Goal: Transaction & Acquisition: Purchase product/service

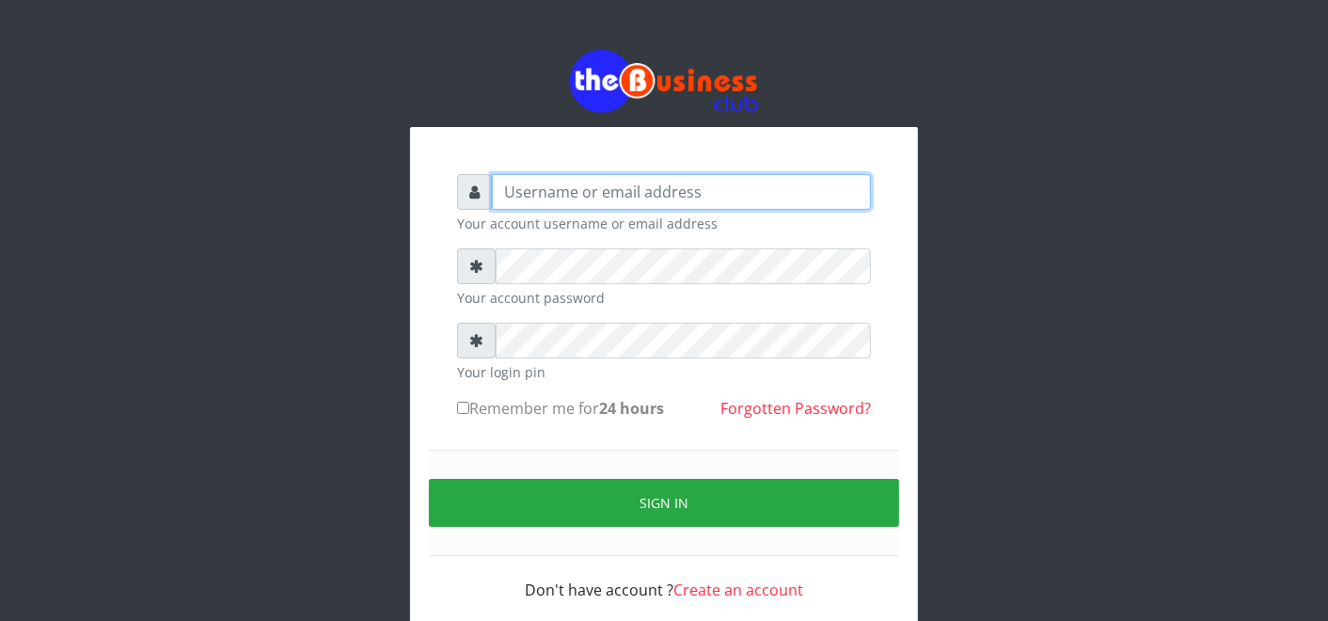
click at [727, 180] on input "text" at bounding box center [681, 192] width 379 height 36
type input "father"
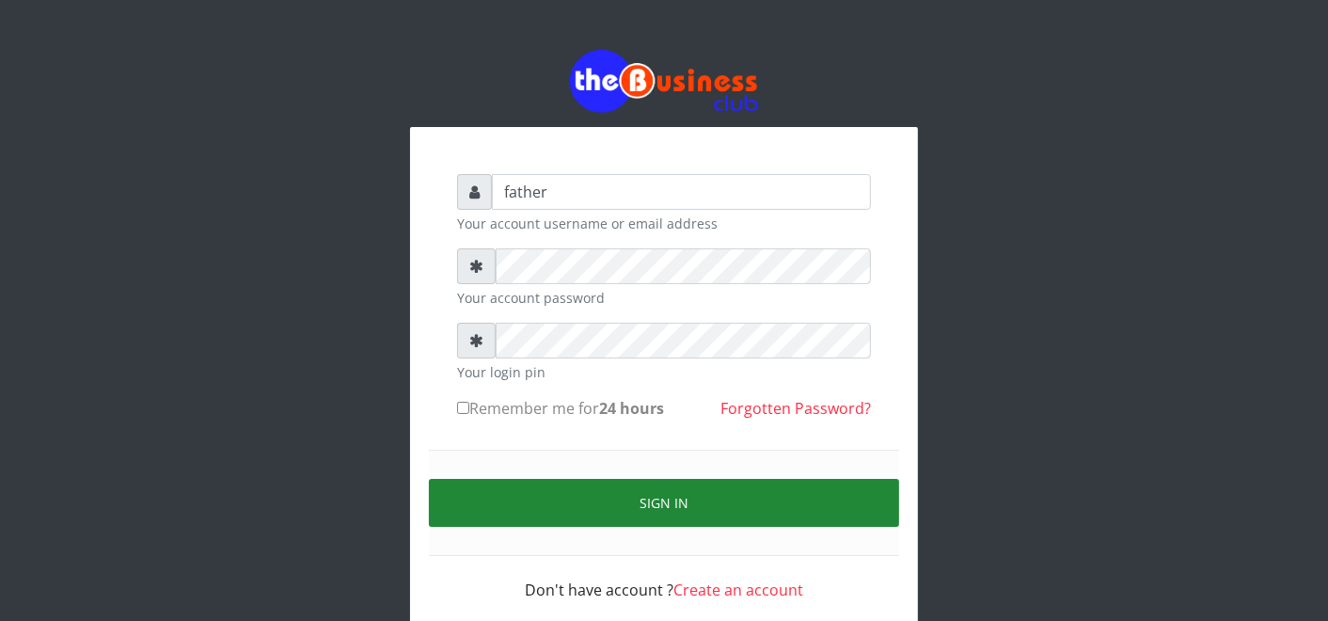
click at [671, 506] on button "Sign in" at bounding box center [664, 503] width 470 height 48
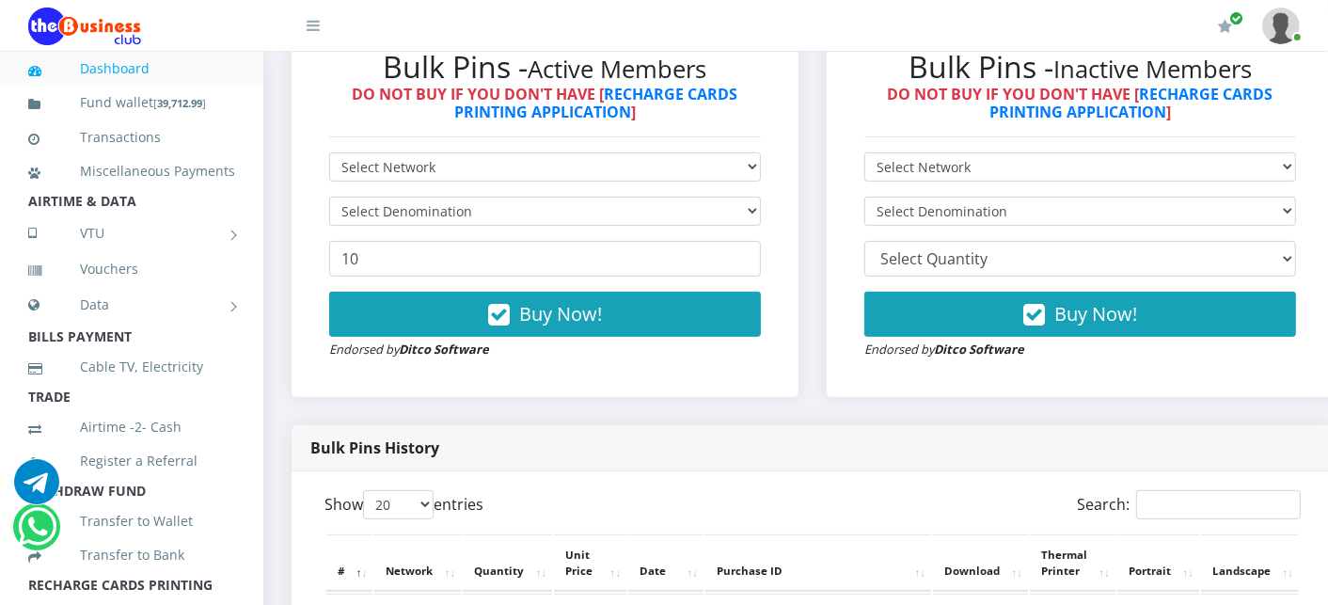
scroll to position [585, 0]
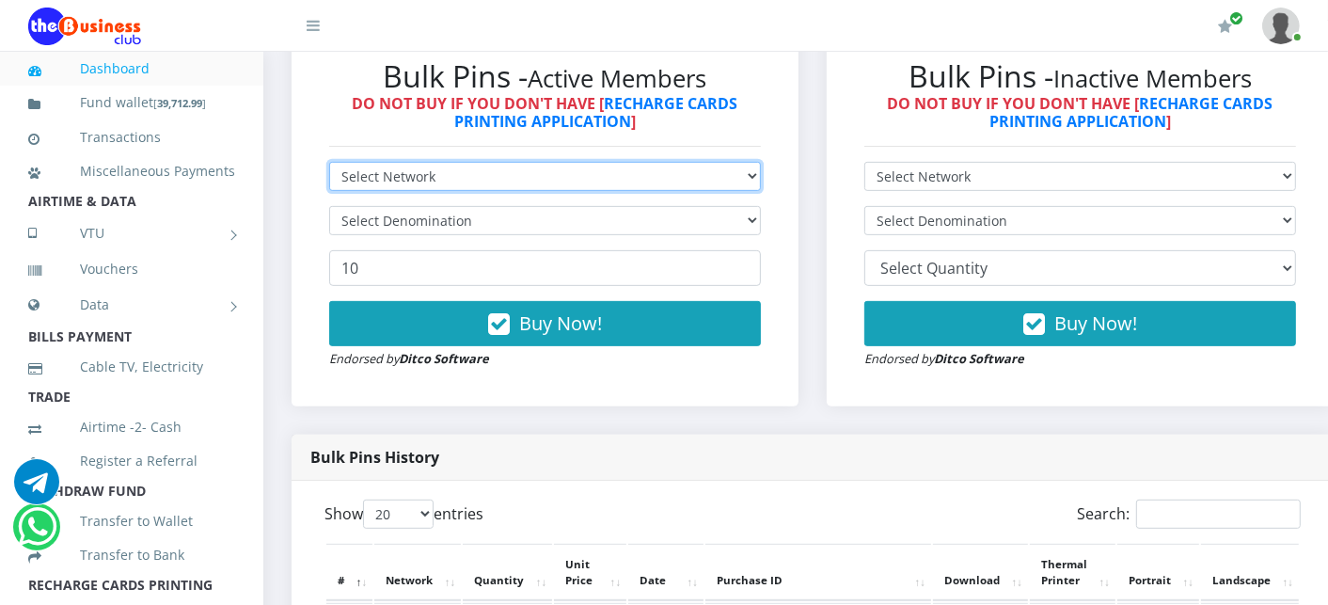
click at [420, 174] on select "Select Network MTN Globacom 9Mobile Airtel" at bounding box center [545, 176] width 432 height 29
select select "Airtel"
click at [329, 164] on select "Select Network MTN Globacom 9Mobile Airtel" at bounding box center [545, 176] width 432 height 29
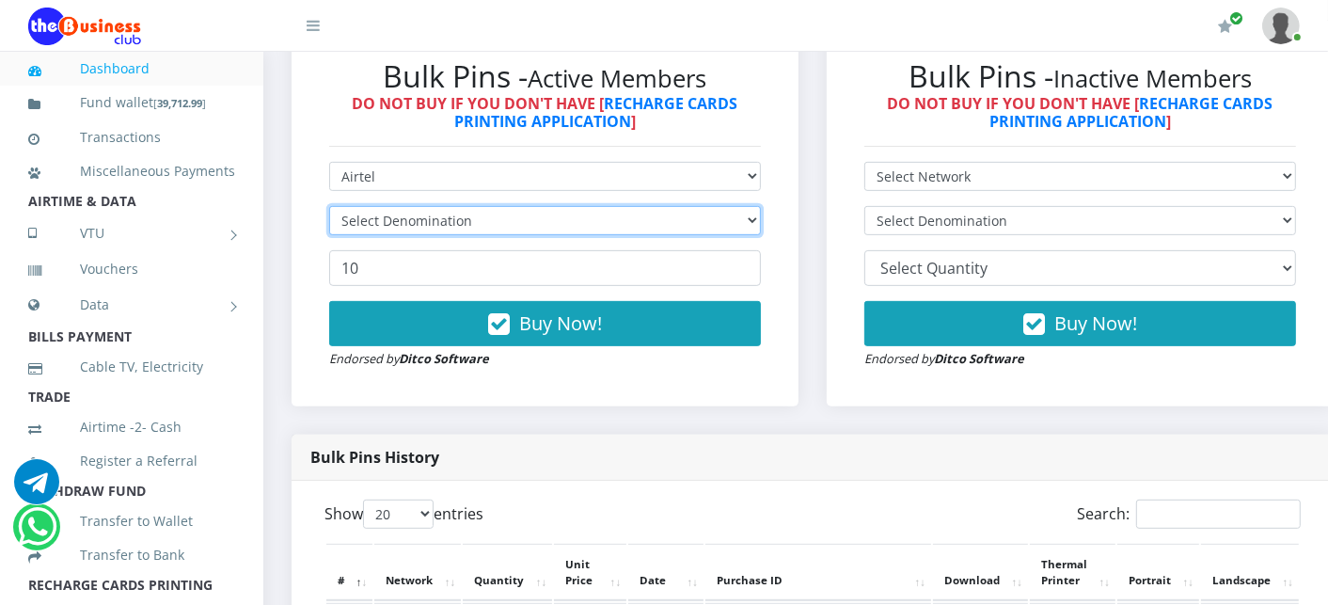
click at [406, 221] on select "Select Denomination" at bounding box center [545, 220] width 432 height 29
select select "481.9-500"
click at [329, 208] on select "Select Denomination Airtel NGN100 - ₦96.38 Airtel NGN200 - ₦192.76 Airtel NGN50…" at bounding box center [545, 220] width 432 height 29
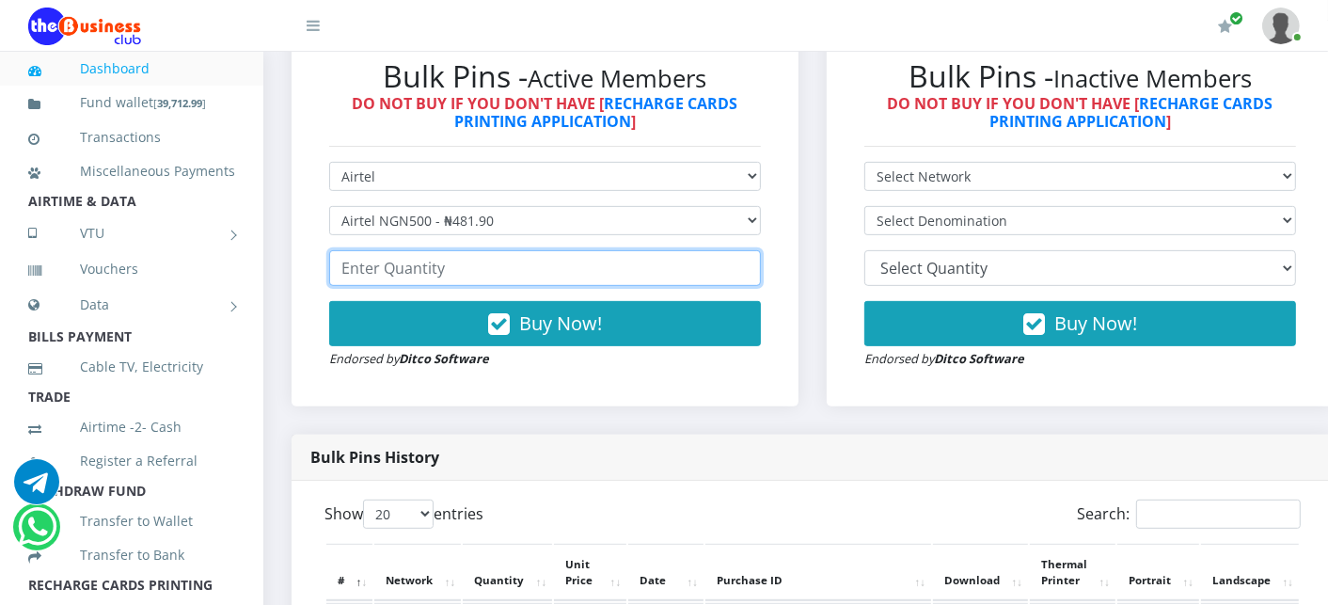
click at [380, 274] on input "number" at bounding box center [545, 268] width 432 height 36
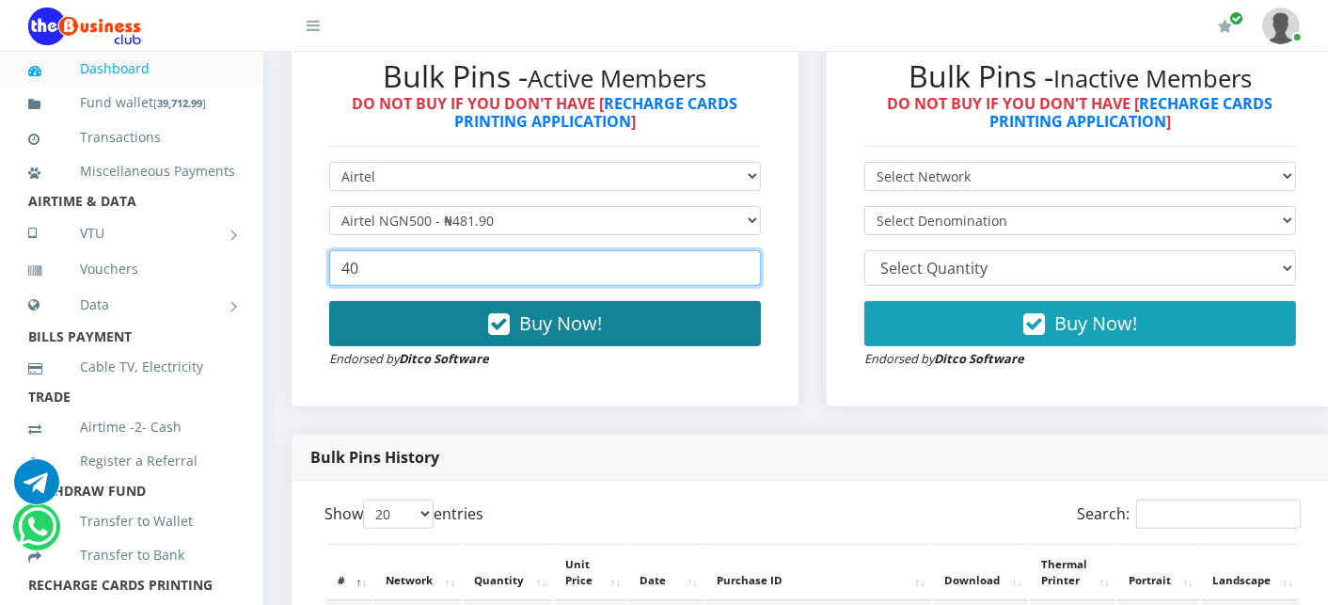
type input "40"
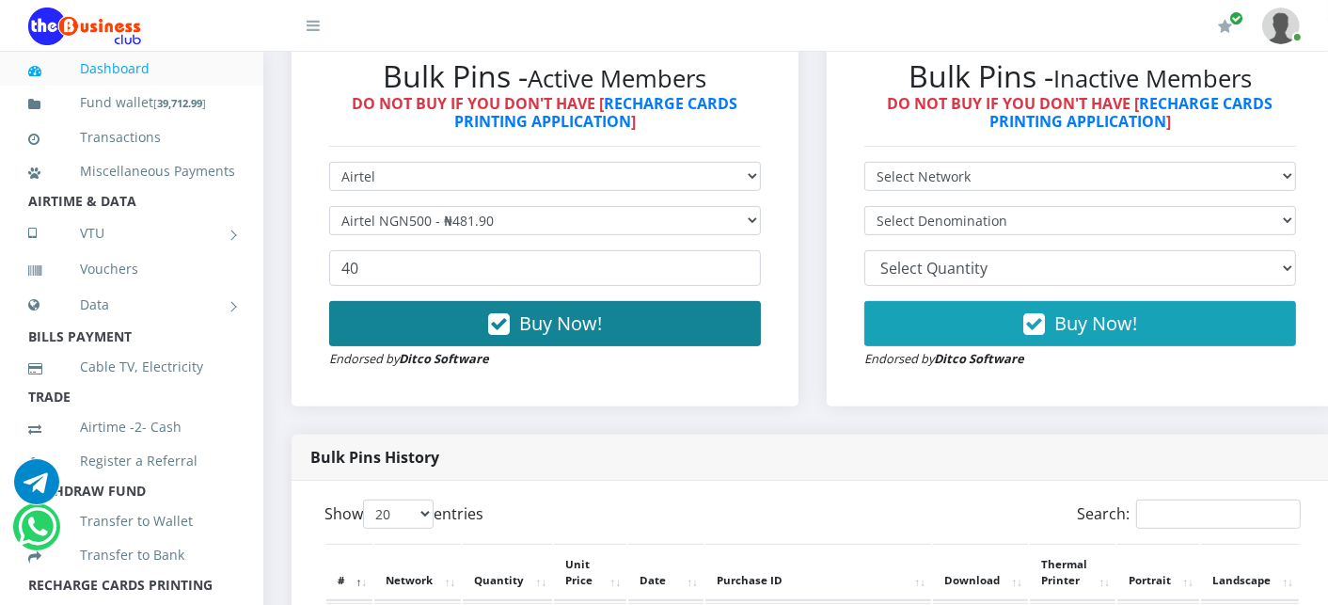
click at [433, 335] on button "Buy Now!" at bounding box center [545, 323] width 432 height 45
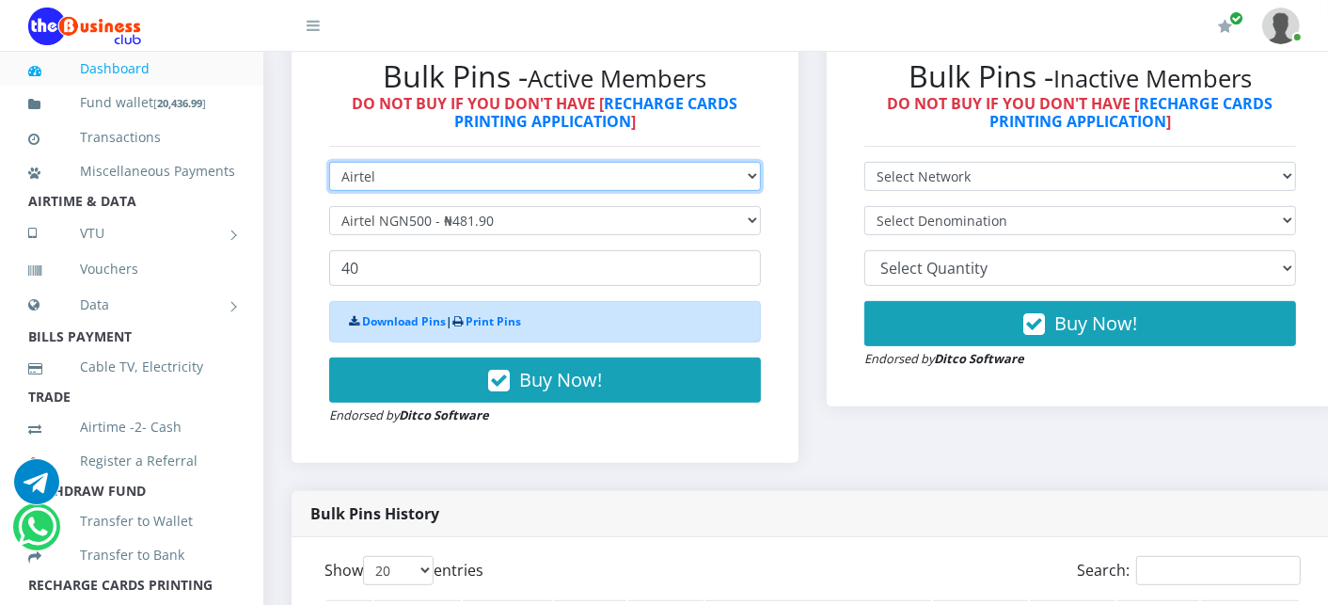
click at [396, 182] on select "Select Network MTN Globacom 9Mobile Airtel" at bounding box center [545, 176] width 432 height 29
select select "MTN"
click at [329, 164] on select "Select Network MTN Globacom 9Mobile Airtel" at bounding box center [545, 176] width 432 height 29
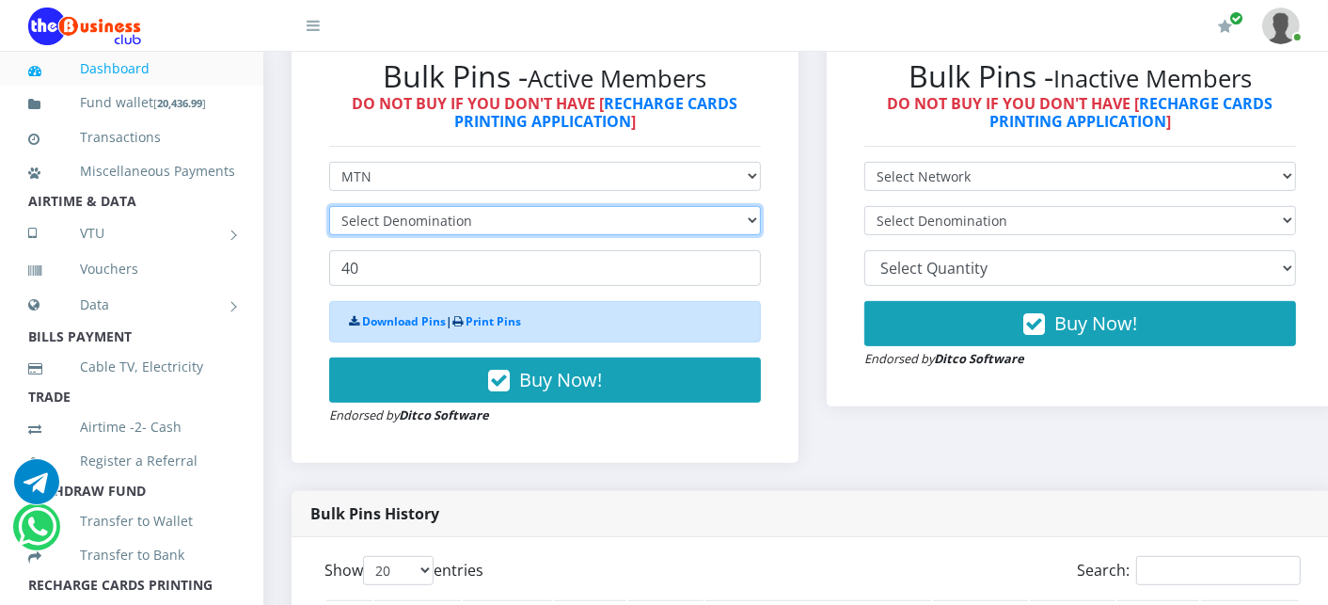
click at [382, 228] on select "Select Denomination" at bounding box center [545, 220] width 432 height 29
select select "193.98-200"
click at [329, 208] on select "Select Denomination MTN NGN100 - ₦96.99 MTN NGN200 - ₦193.98 MTN NGN400 - ₦387.…" at bounding box center [545, 220] width 432 height 29
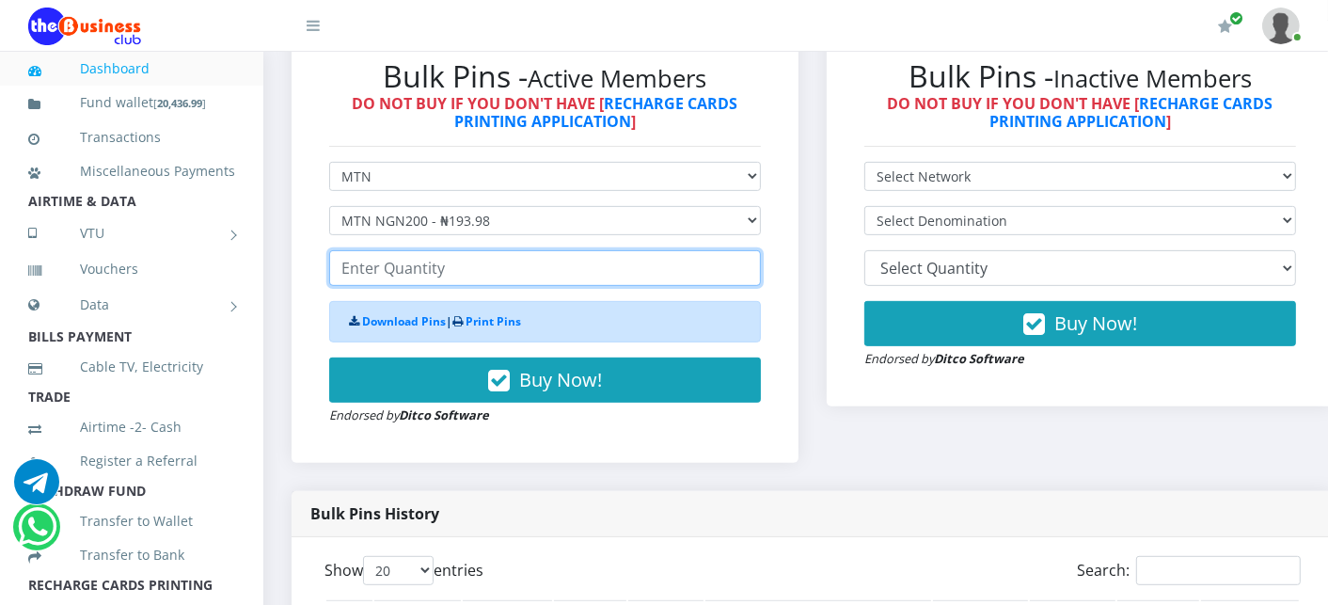
click at [383, 277] on input "number" at bounding box center [545, 268] width 432 height 36
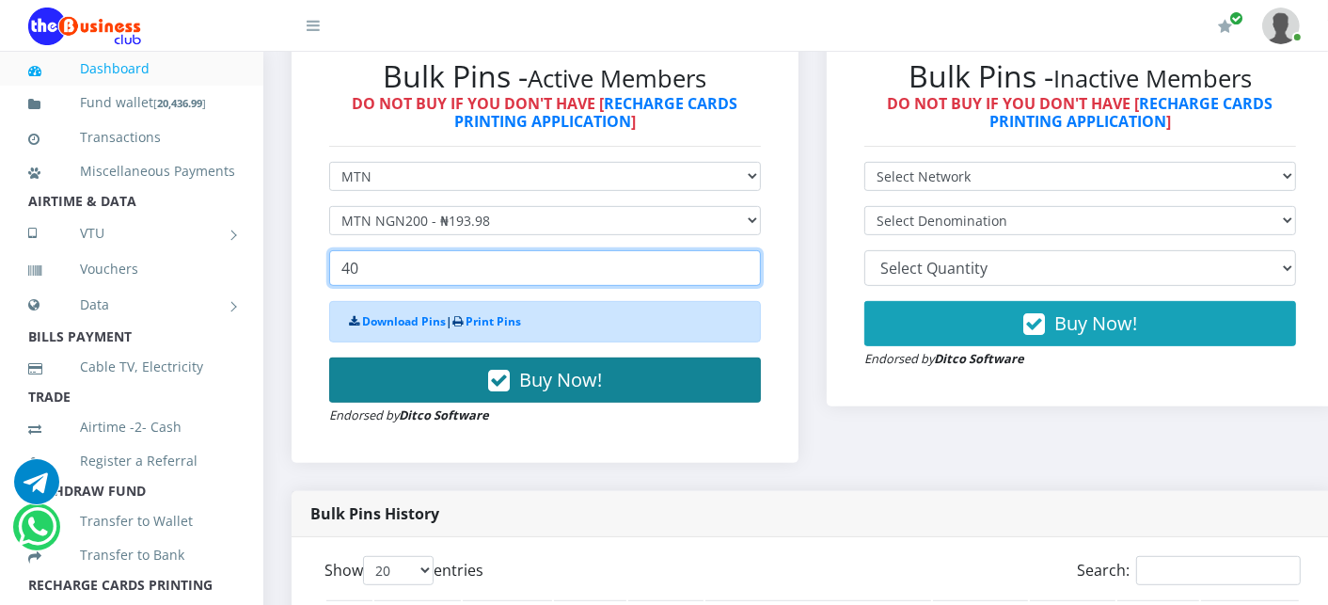
type input "40"
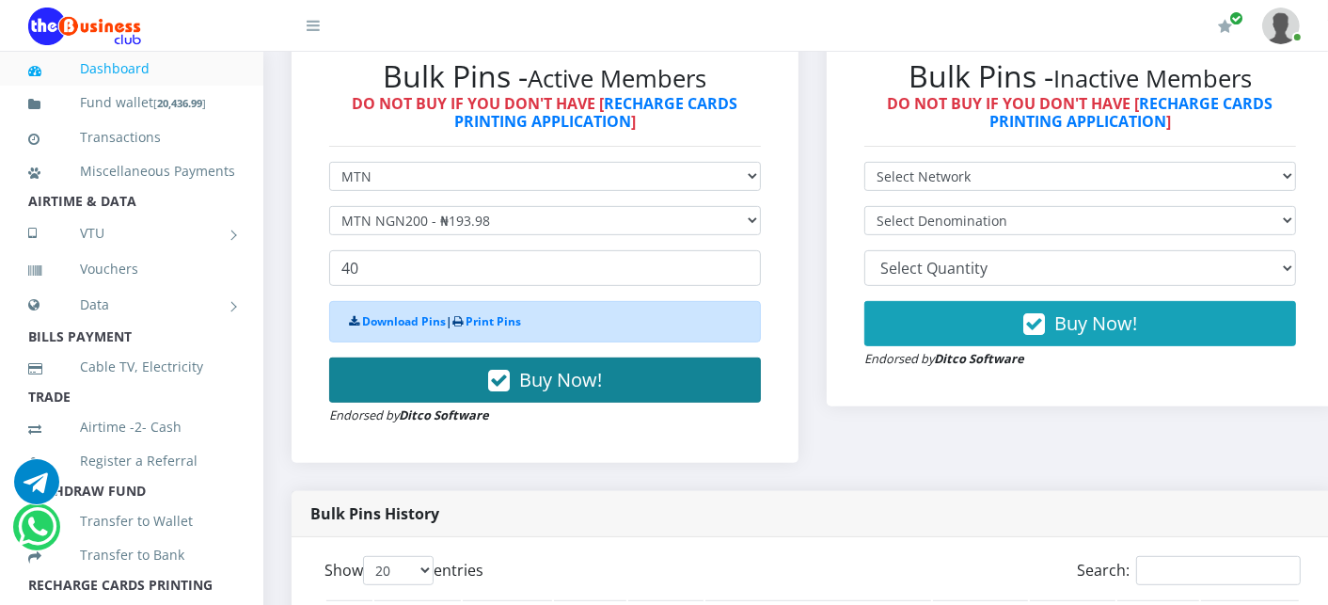
click at [396, 377] on button "Buy Now!" at bounding box center [545, 379] width 432 height 45
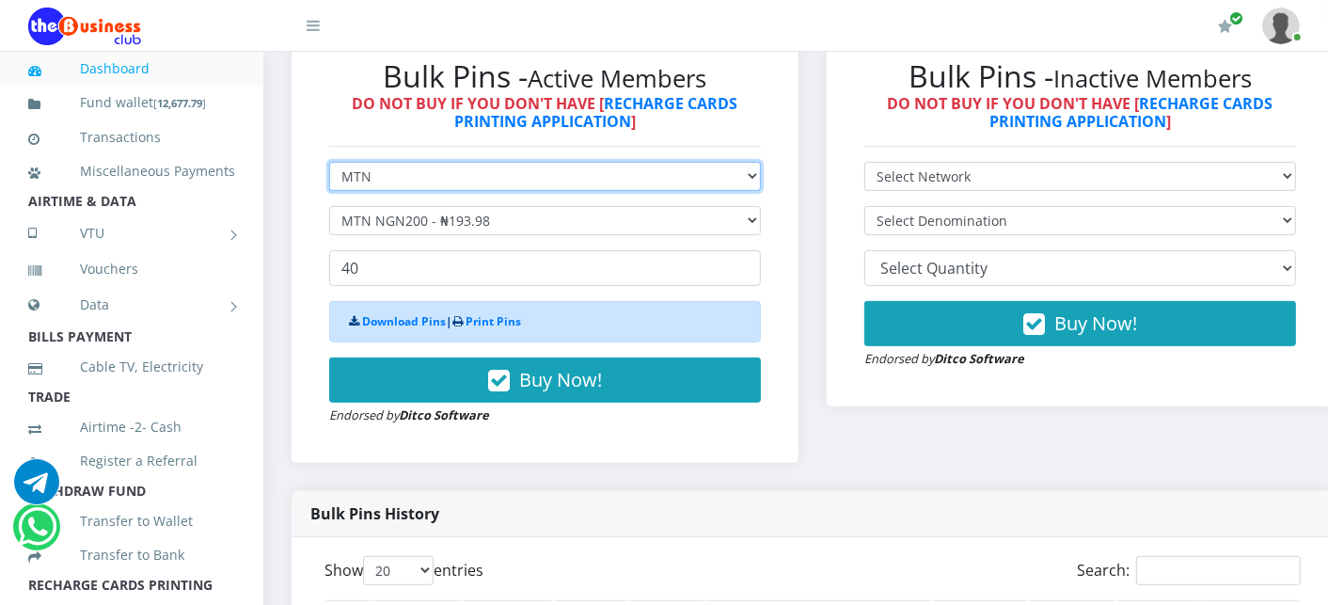
click at [382, 177] on select "Select Network MTN Globacom 9Mobile Airtel" at bounding box center [545, 176] width 432 height 29
click at [329, 164] on select "Select Network MTN Globacom 9Mobile Airtel" at bounding box center [545, 176] width 432 height 29
click at [369, 181] on select "Select Network MTN Globacom 9Mobile Airtel" at bounding box center [545, 176] width 432 height 29
select select "Airtel"
click at [329, 164] on select "Select Network MTN Globacom 9Mobile Airtel" at bounding box center [545, 176] width 432 height 29
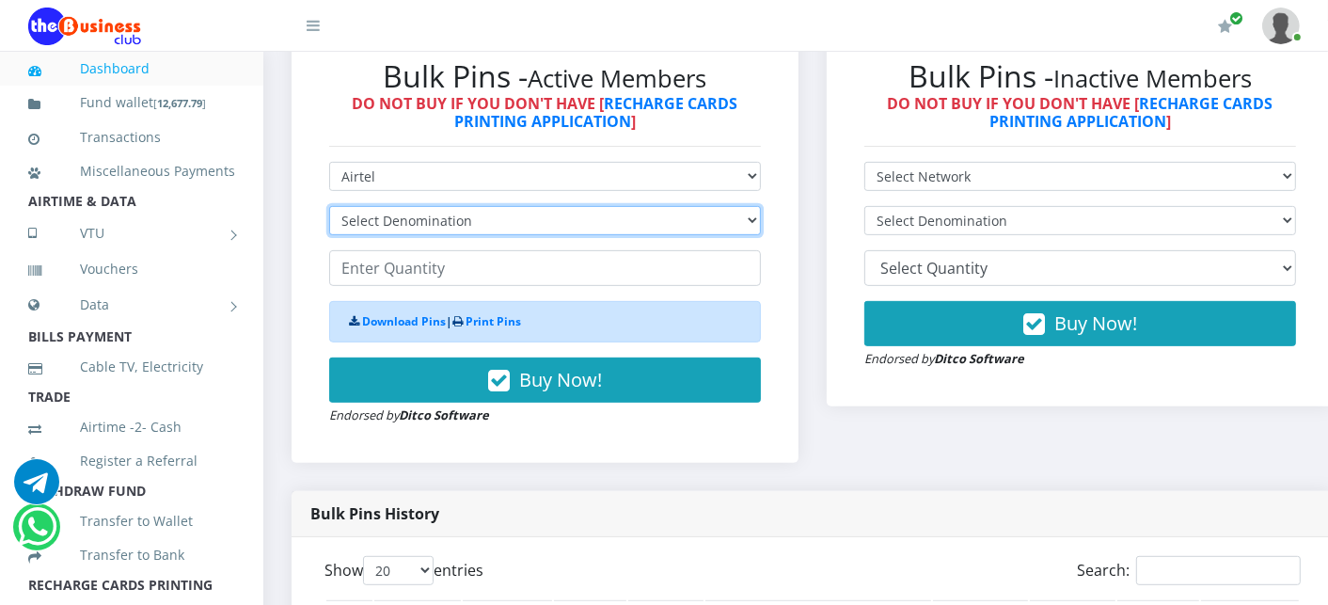
click at [393, 217] on select "Select Denomination Airtel NGN100 - ₦96.38 Airtel NGN200 - ₦192.76 Airtel NGN50…" at bounding box center [545, 220] width 432 height 29
select select "192.76-200"
click at [329, 208] on select "Select Denomination Airtel NGN100 - ₦96.38 Airtel NGN200 - ₦192.76 Airtel NGN50…" at bounding box center [545, 220] width 432 height 29
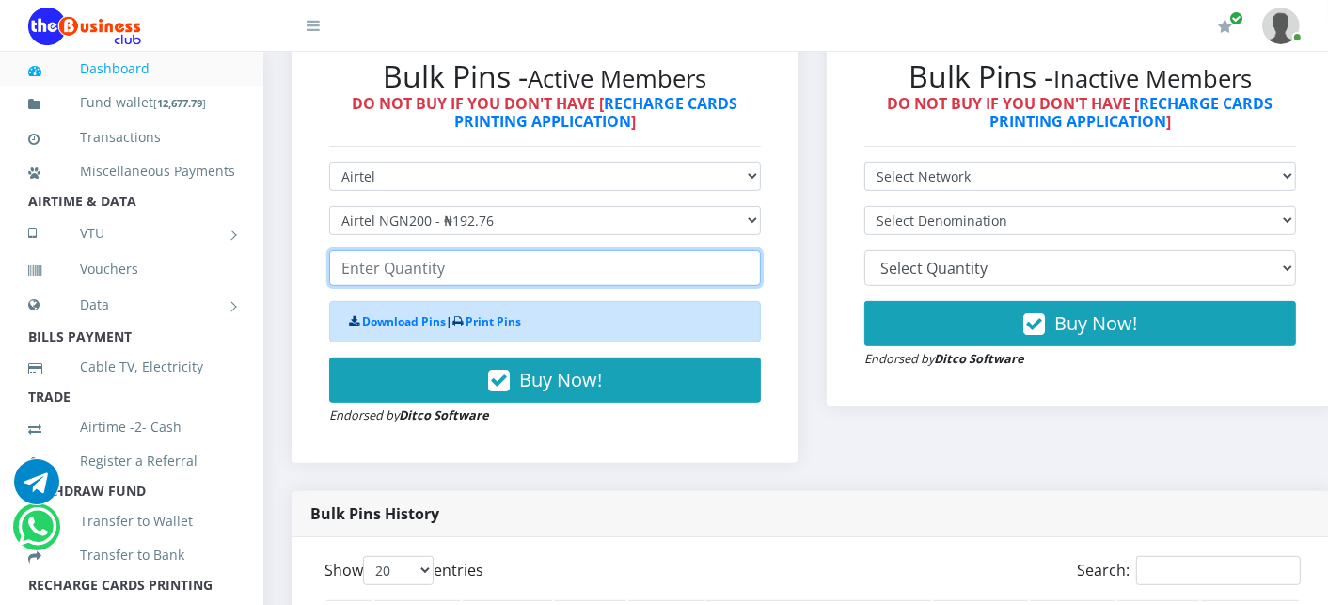
click at [389, 276] on input "number" at bounding box center [545, 268] width 432 height 36
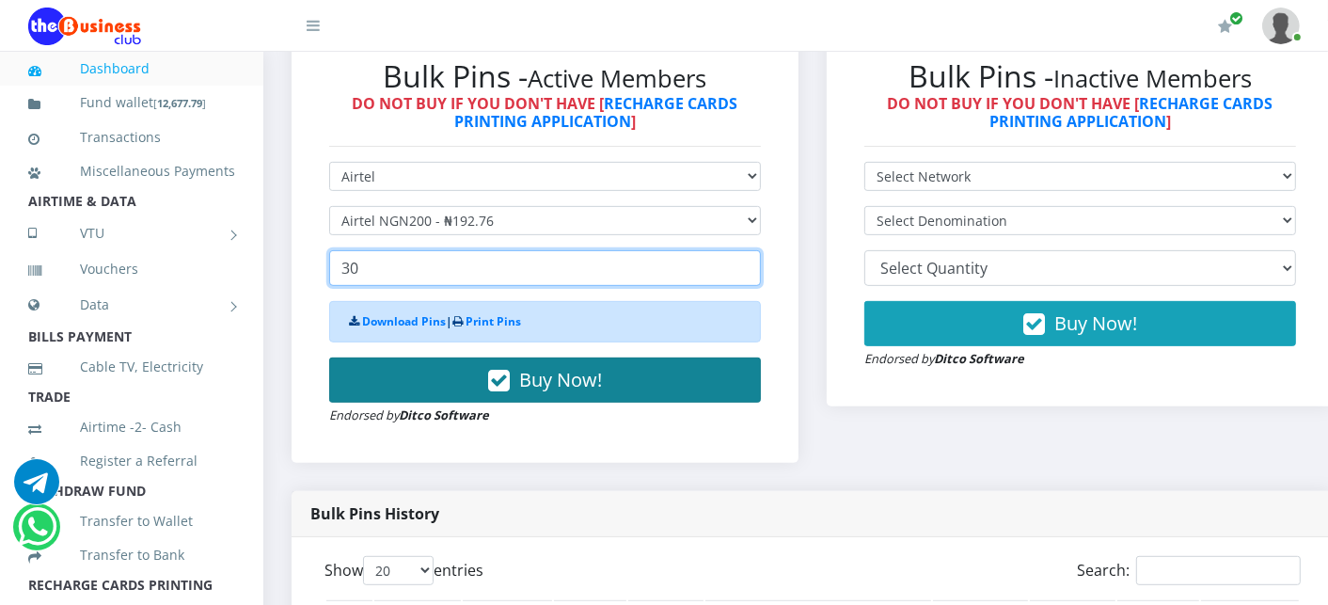
type input "30"
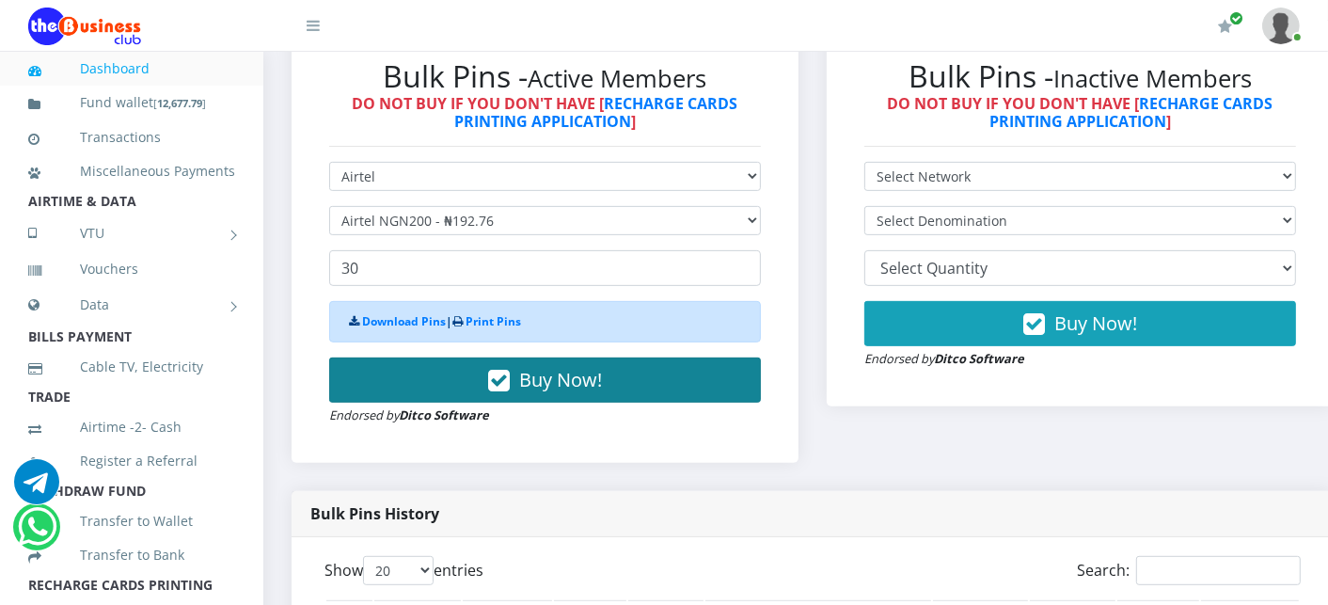
click at [402, 373] on button "Buy Now!" at bounding box center [545, 379] width 432 height 45
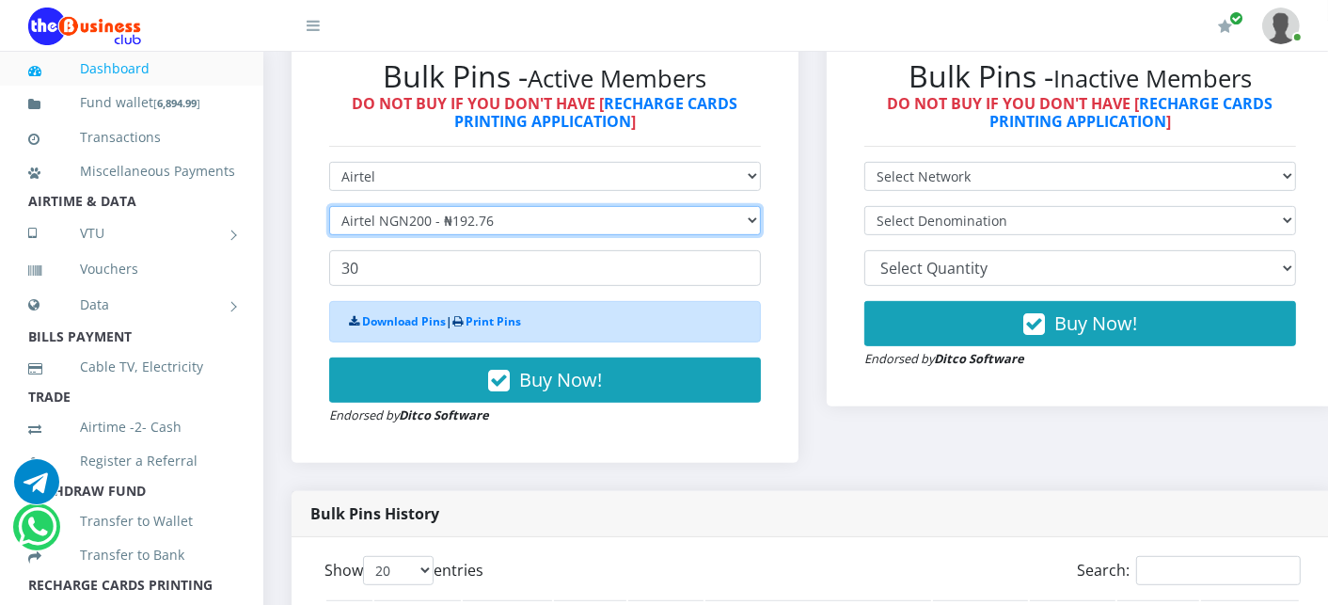
click at [384, 218] on select "Select Denomination Airtel NGN100 - ₦96.38 Airtel NGN200 - ₦192.76 Airtel NGN50…" at bounding box center [545, 220] width 432 height 29
select select "96.38-100"
click at [329, 208] on select "Select Denomination Airtel NGN100 - ₦96.38 Airtel NGN200 - ₦192.76 Airtel NGN50…" at bounding box center [545, 220] width 432 height 29
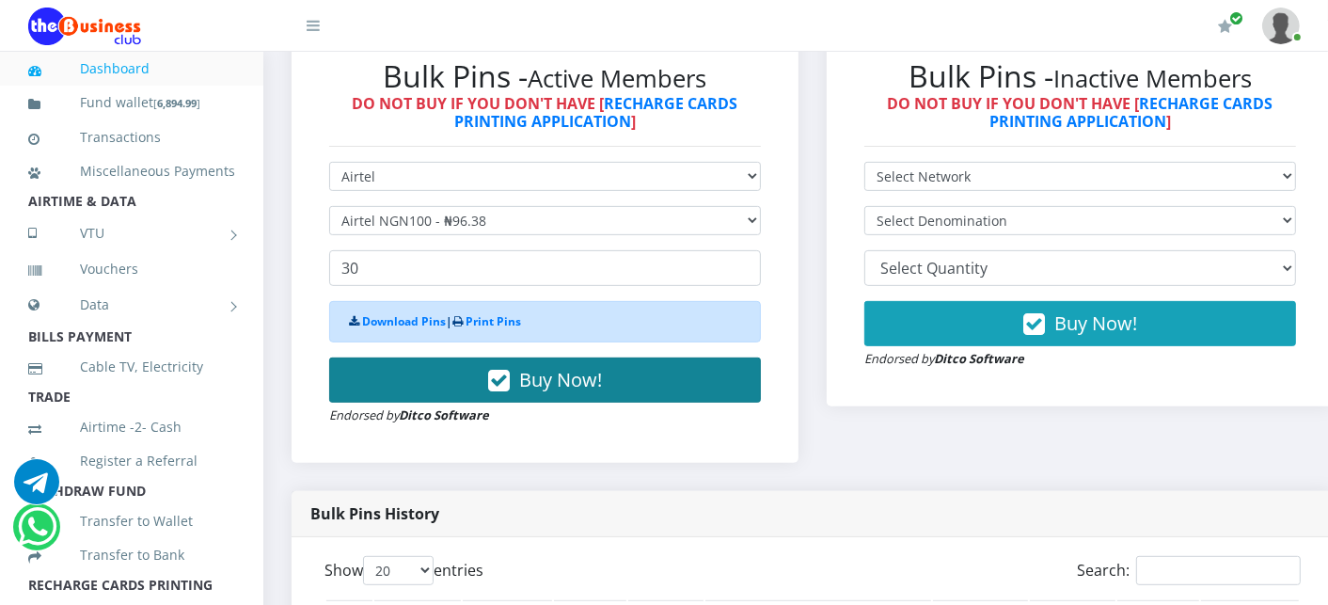
click at [393, 374] on button "Buy Now!" at bounding box center [545, 379] width 432 height 45
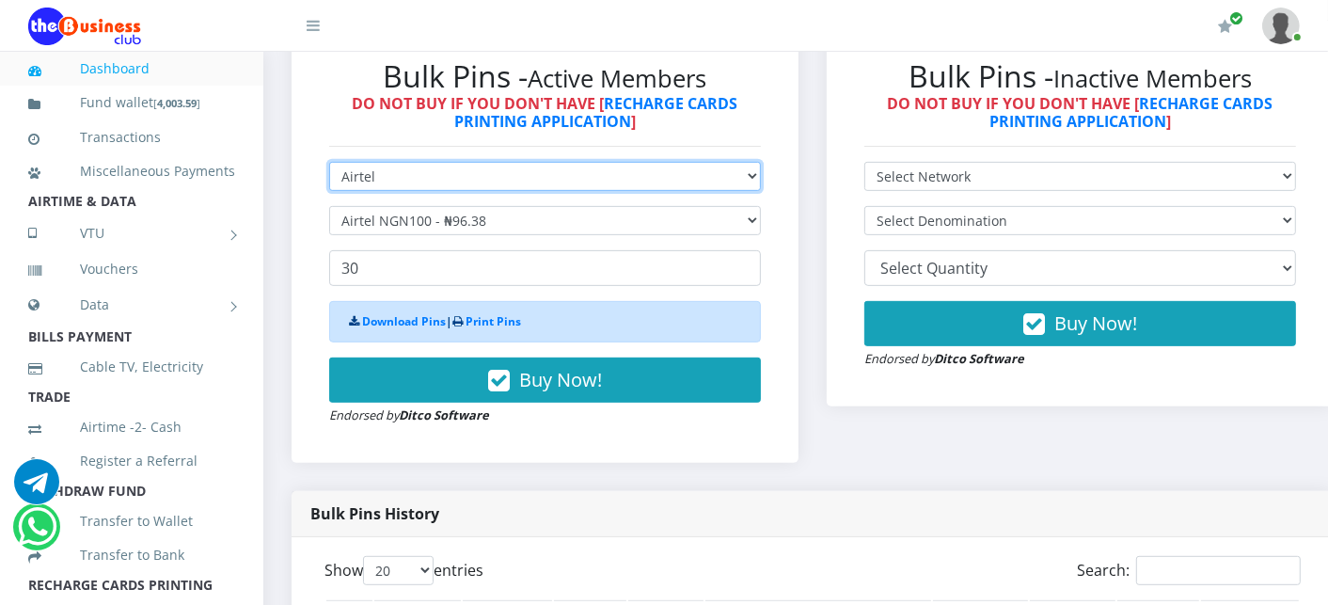
click at [388, 182] on select "Select Network MTN Globacom 9Mobile Airtel" at bounding box center [545, 176] width 432 height 29
select select "MTN"
click at [329, 164] on select "Select Network MTN Globacom 9Mobile Airtel" at bounding box center [545, 176] width 432 height 29
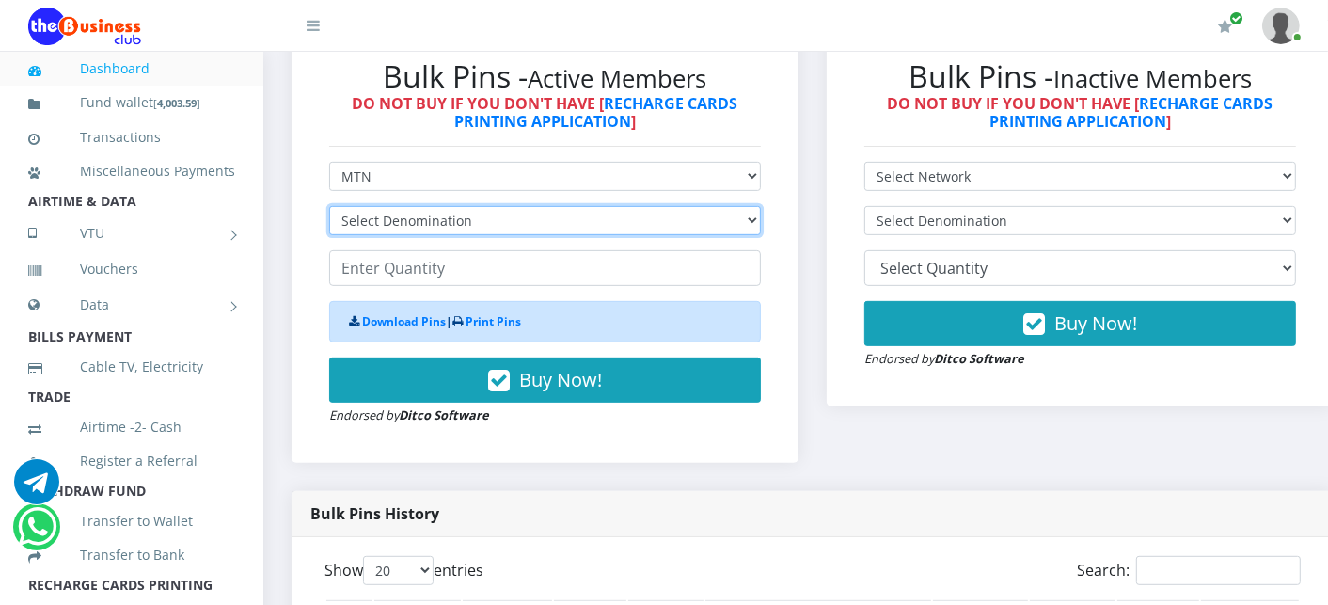
click at [398, 227] on select "Select Denomination MTN NGN100 - ₦96.99 MTN NGN200 - ₦193.98 MTN NGN400 - ₦387.…" at bounding box center [545, 220] width 432 height 29
select select "96.99-100"
click at [329, 208] on select "Select Denomination MTN NGN100 - ₦96.99 MTN NGN200 - ₦193.98 MTN NGN400 - ₦387.…" at bounding box center [545, 220] width 432 height 29
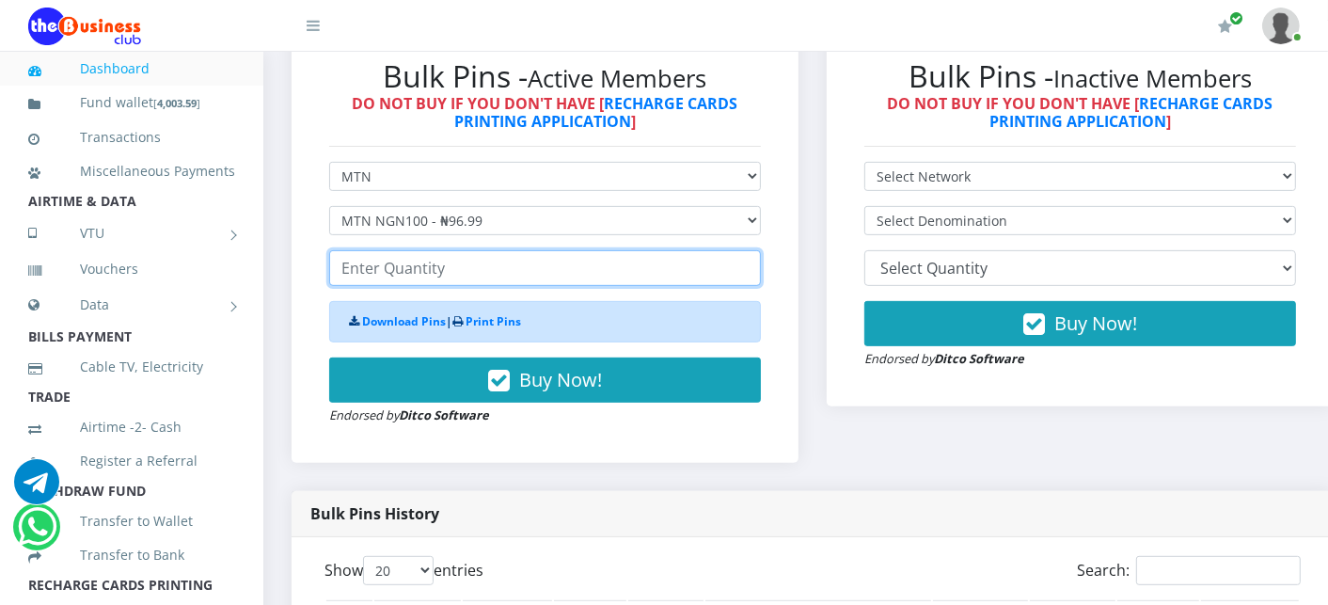
click at [395, 277] on input "number" at bounding box center [545, 268] width 432 height 36
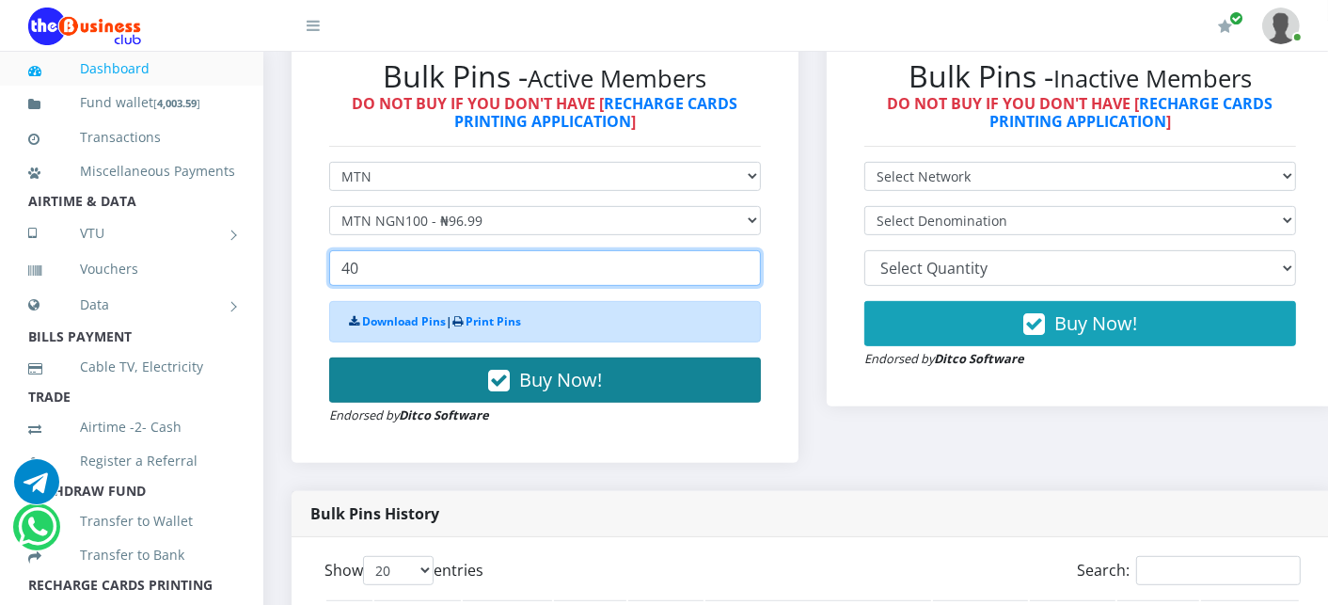
type input "40"
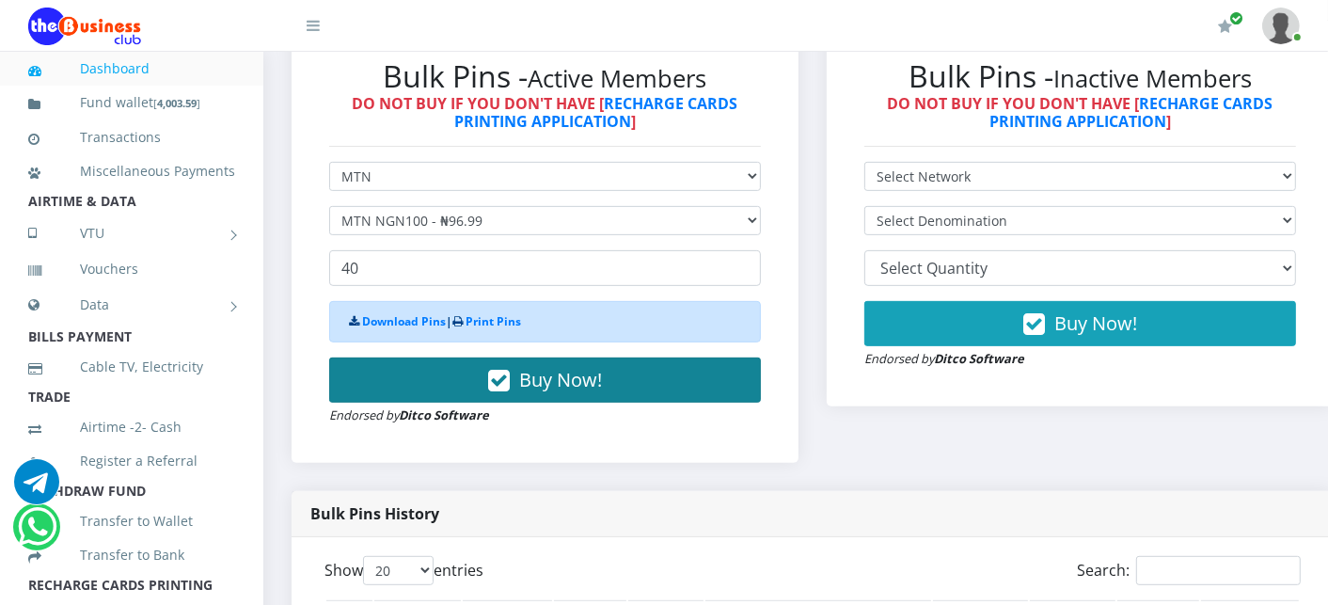
click at [389, 373] on button "Buy Now!" at bounding box center [545, 379] width 432 height 45
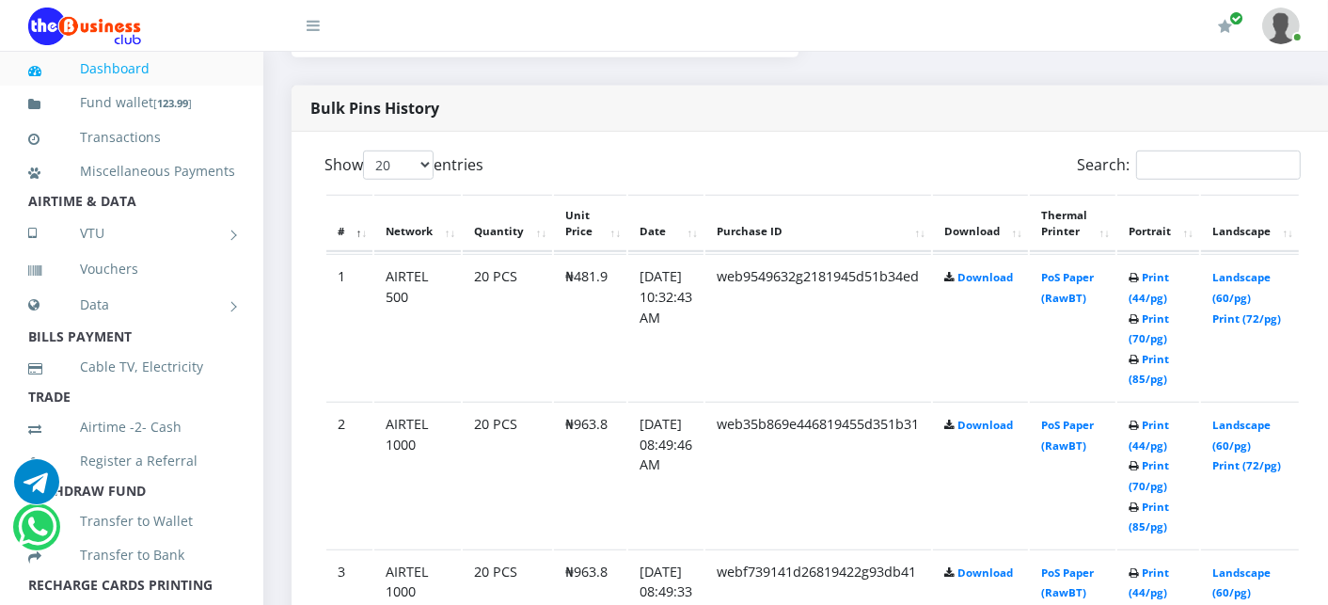
scroll to position [1045, 0]
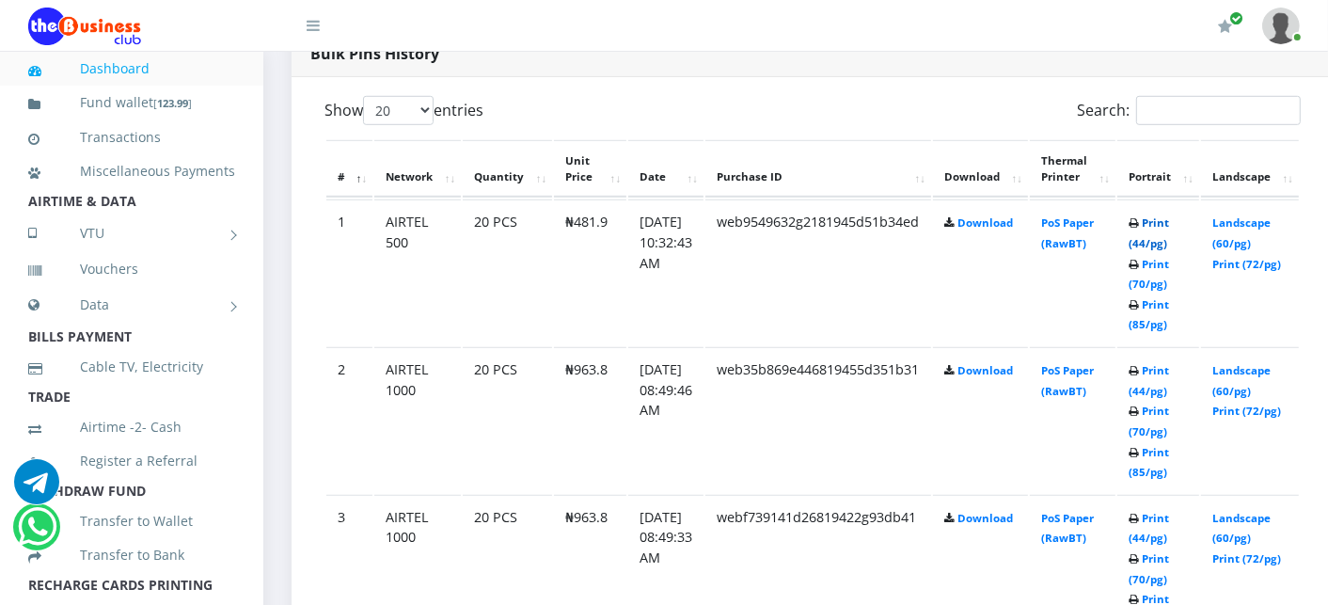
click at [1169, 221] on link "Print (44/pg)" at bounding box center [1149, 232] width 40 height 35
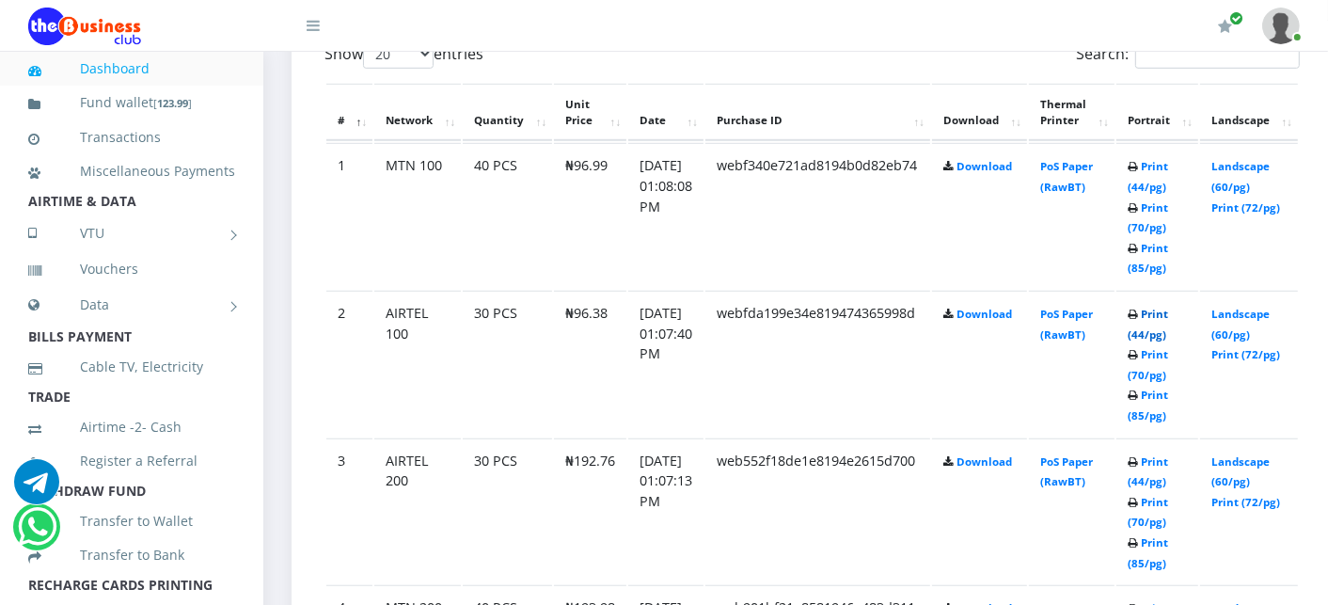
click at [1168, 313] on link "Print (44/pg)" at bounding box center [1148, 324] width 40 height 35
click at [1168, 462] on link "Print (44/pg)" at bounding box center [1148, 471] width 40 height 35
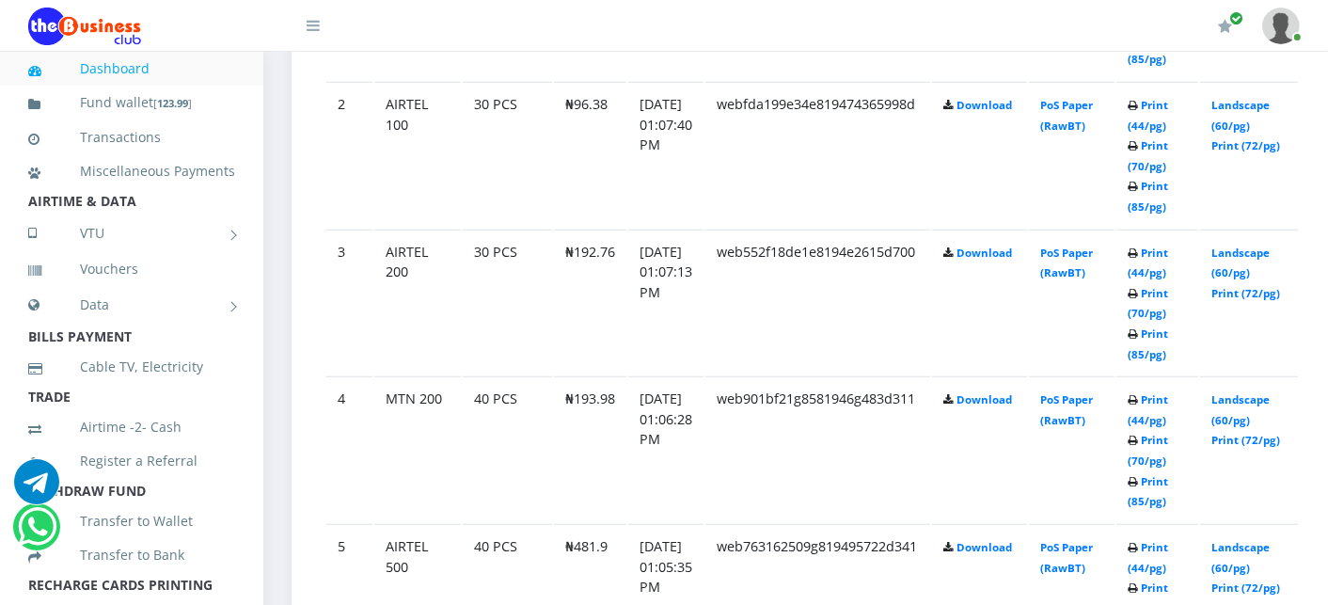
scroll to position [1295, 0]
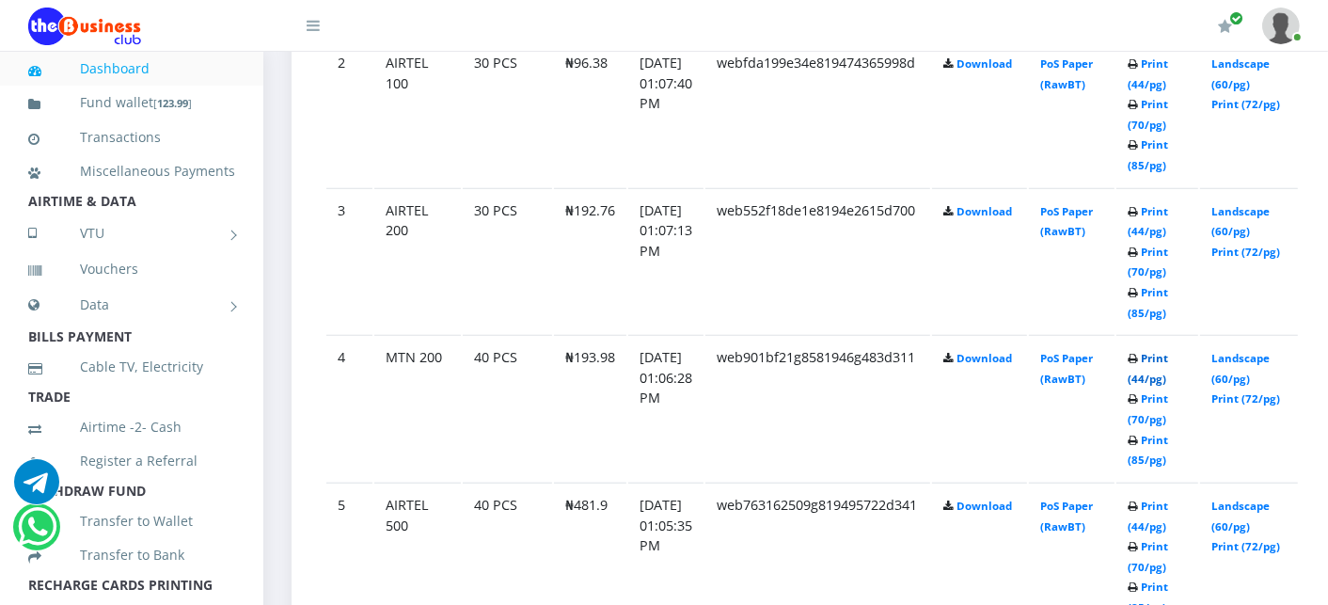
click at [1168, 355] on link "Print (44/pg)" at bounding box center [1148, 368] width 40 height 35
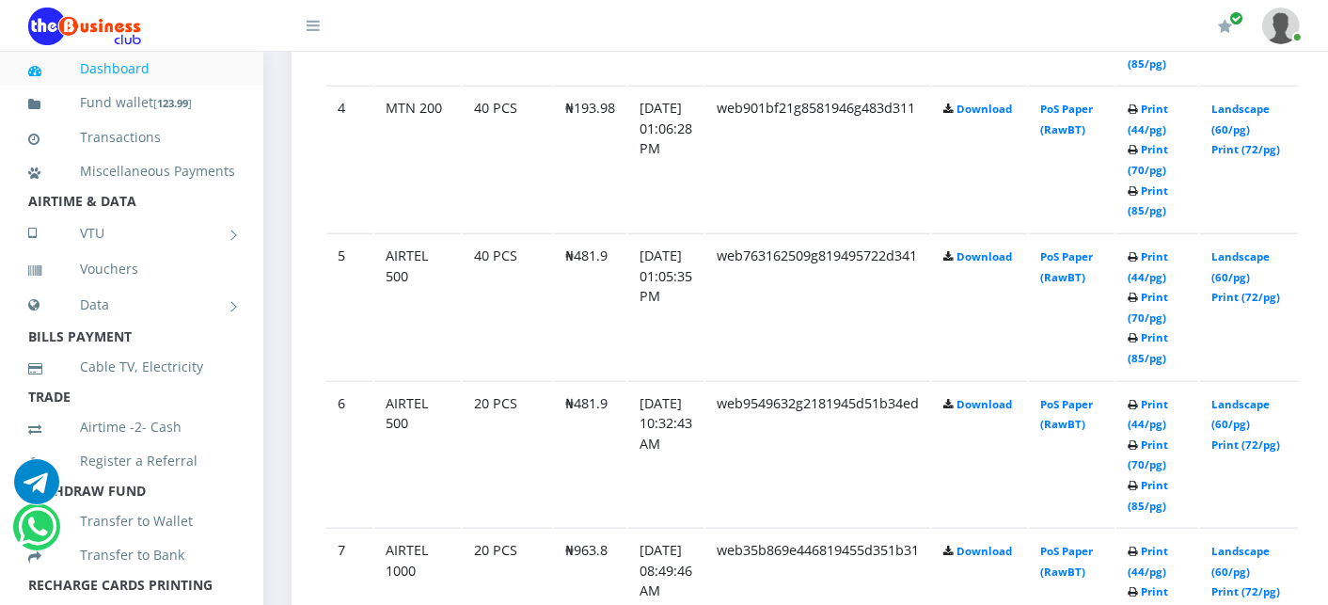
scroll to position [1547, 0]
click at [1168, 249] on link "Print (44/pg)" at bounding box center [1148, 264] width 40 height 35
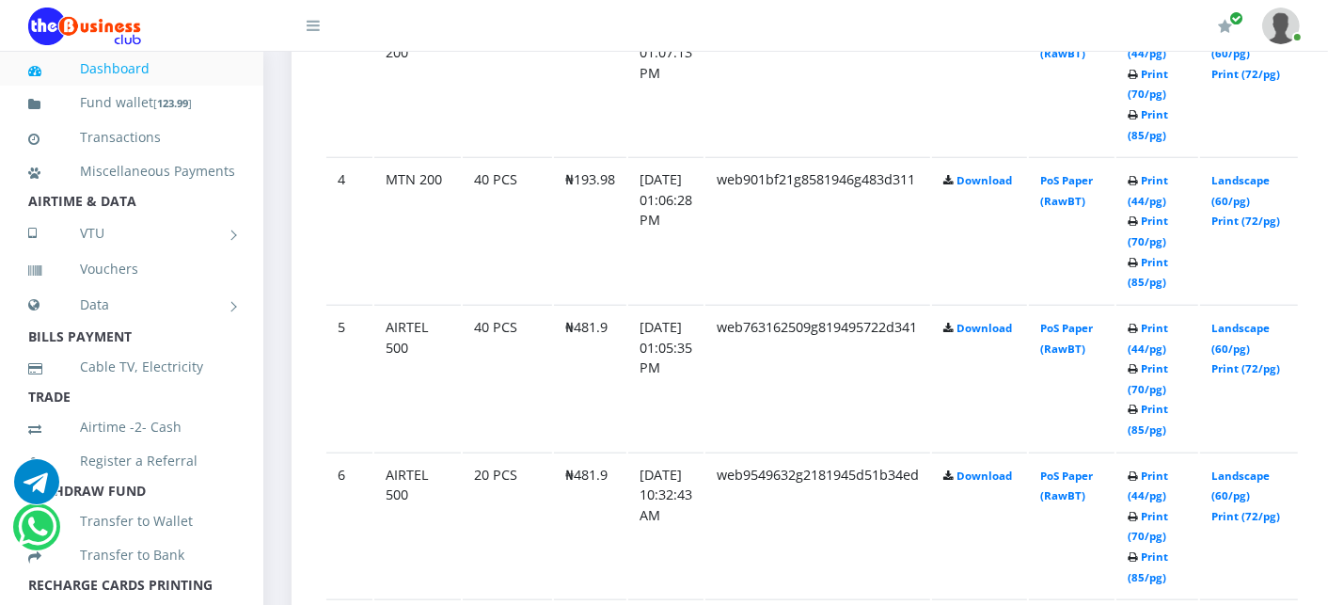
scroll to position [1547, 0]
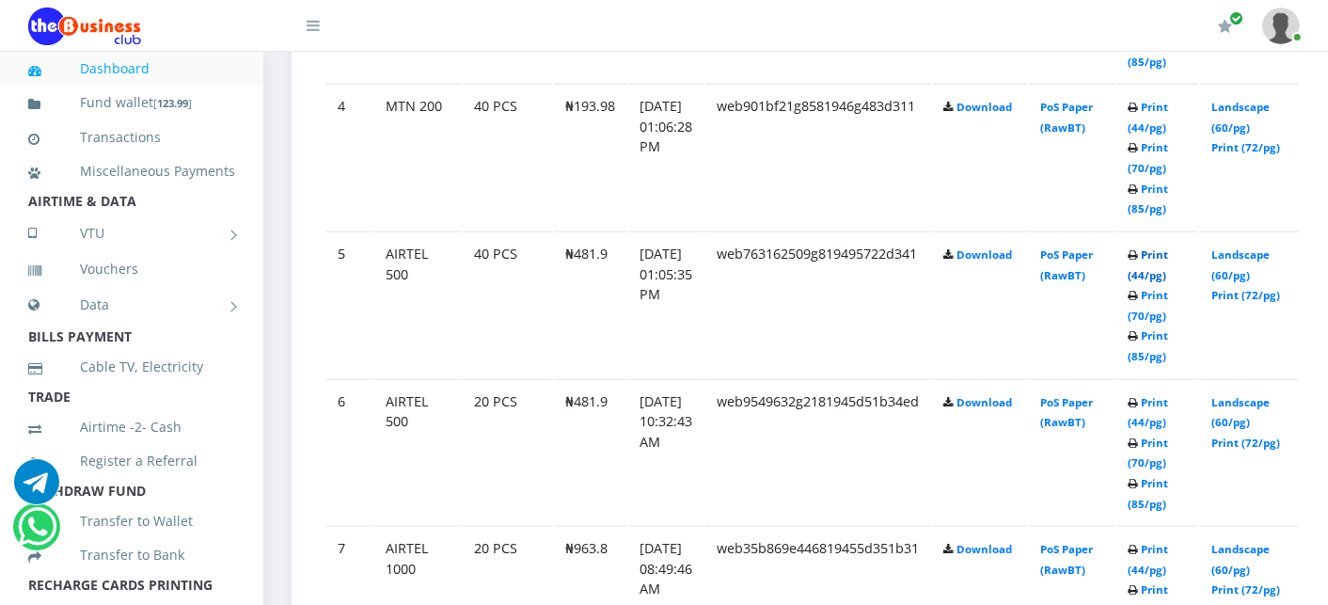
click at [1168, 252] on link "Print (44/pg)" at bounding box center [1148, 264] width 40 height 35
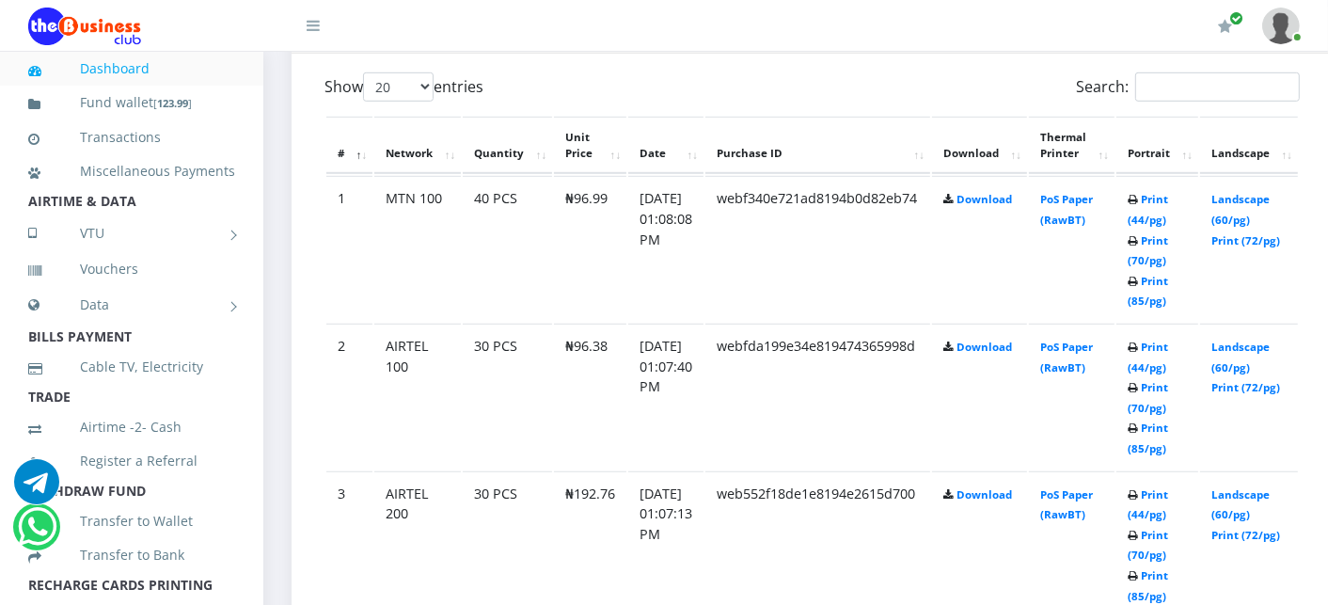
scroll to position [961, 0]
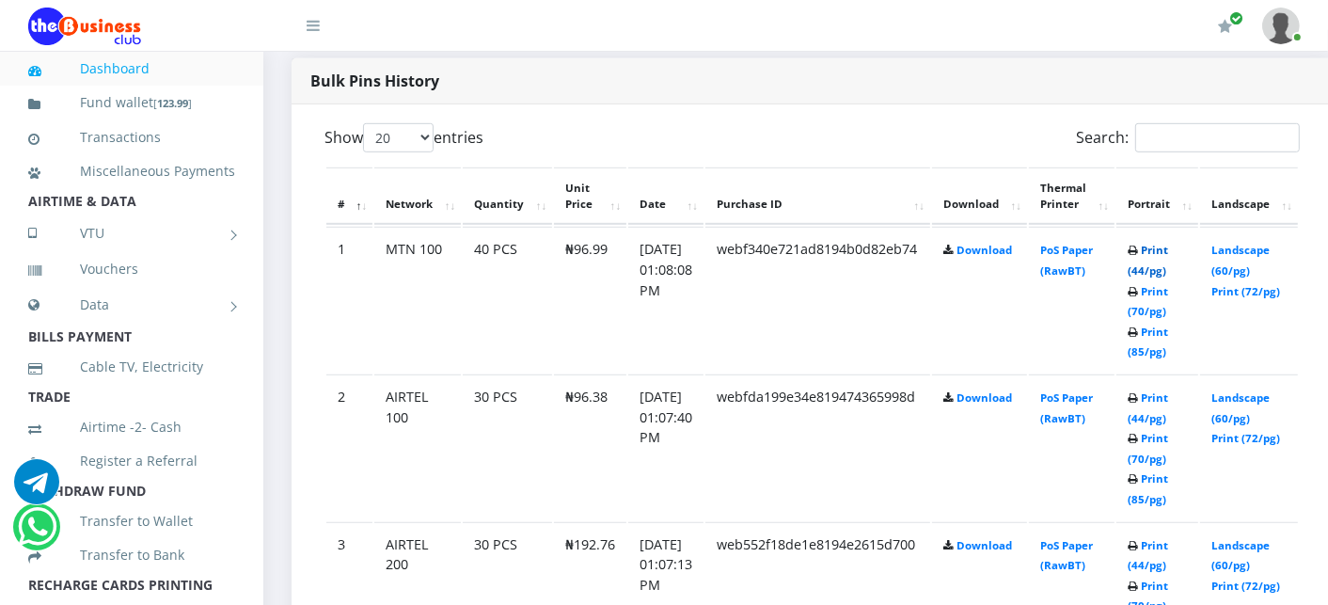
click at [1168, 247] on link "Print (44/pg)" at bounding box center [1148, 260] width 40 height 35
